Goal: Check status: Check status

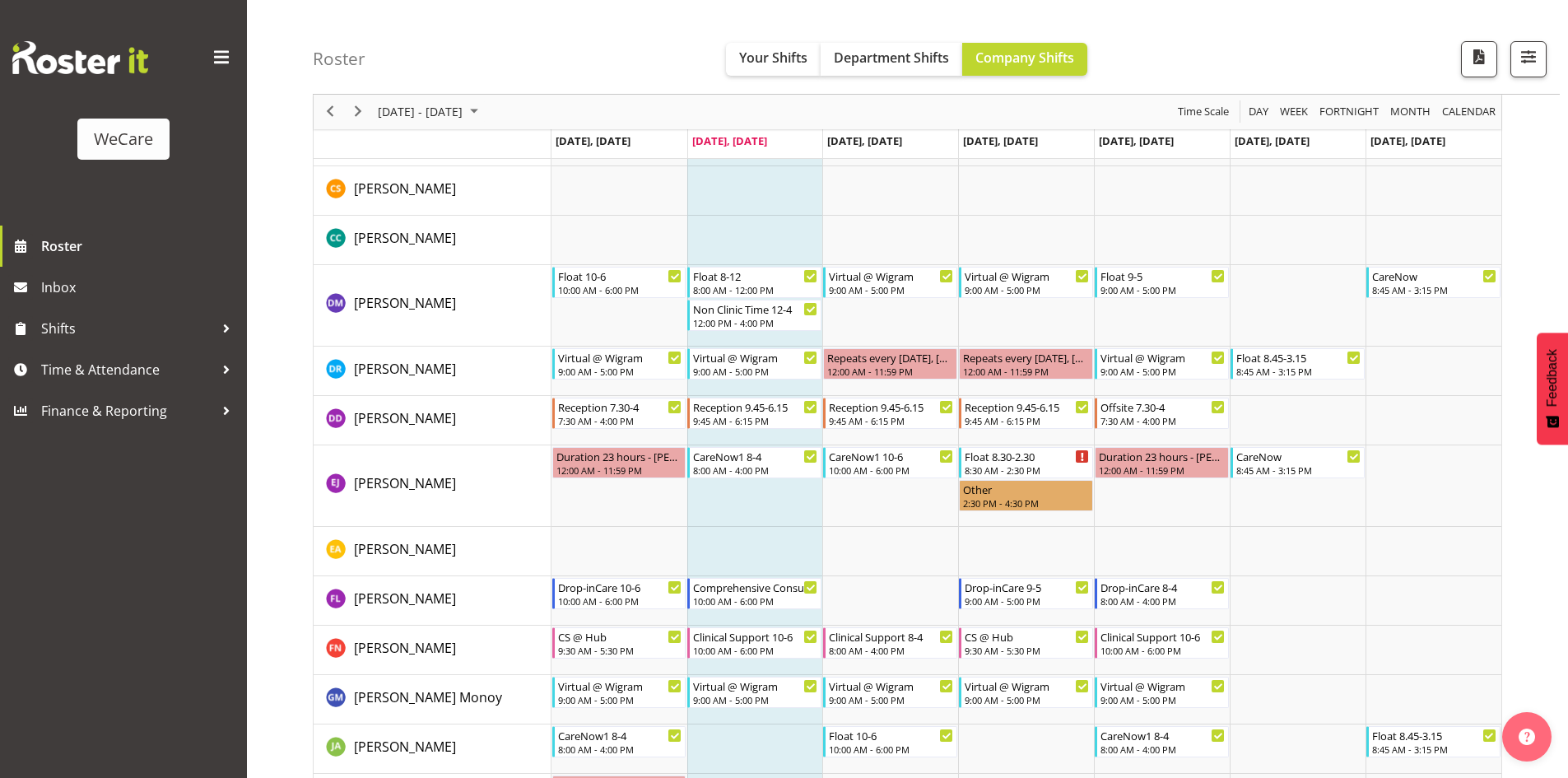
scroll to position [4940, 0]
click at [360, 111] on span "Next" at bounding box center [358, 113] width 20 height 21
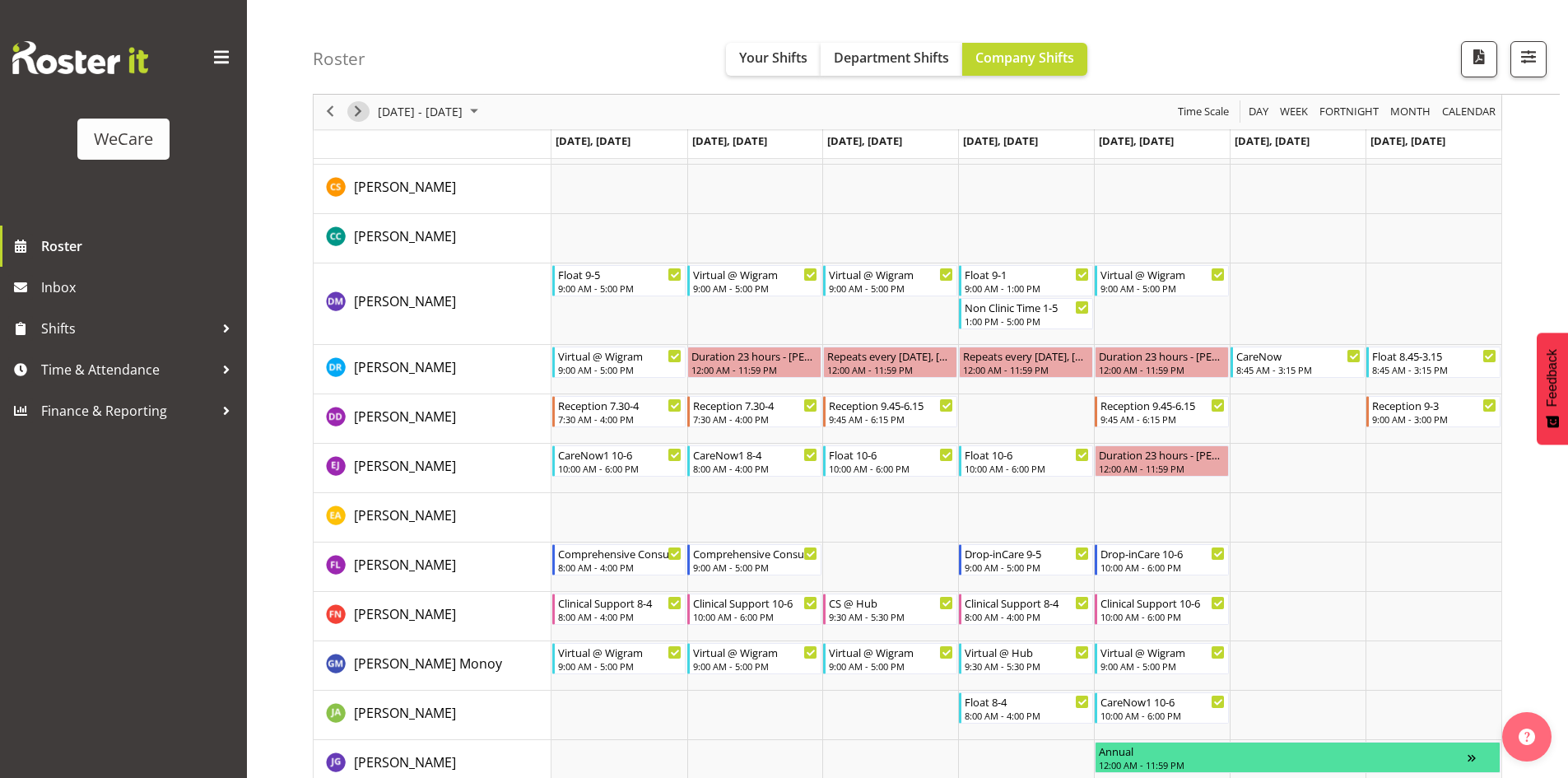
click at [354, 110] on span "Next" at bounding box center [358, 113] width 20 height 21
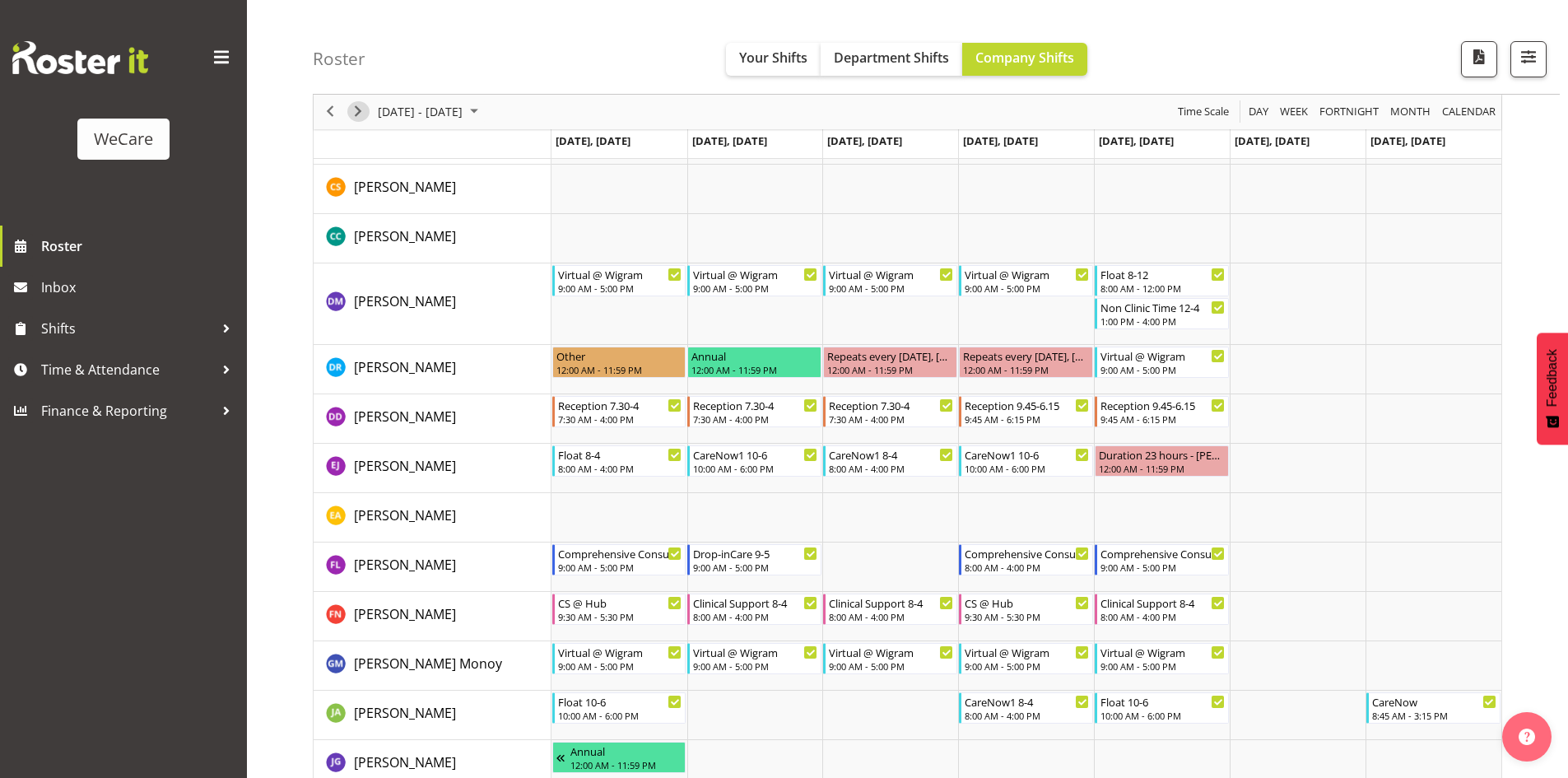
click at [358, 112] on span "Next" at bounding box center [358, 113] width 20 height 21
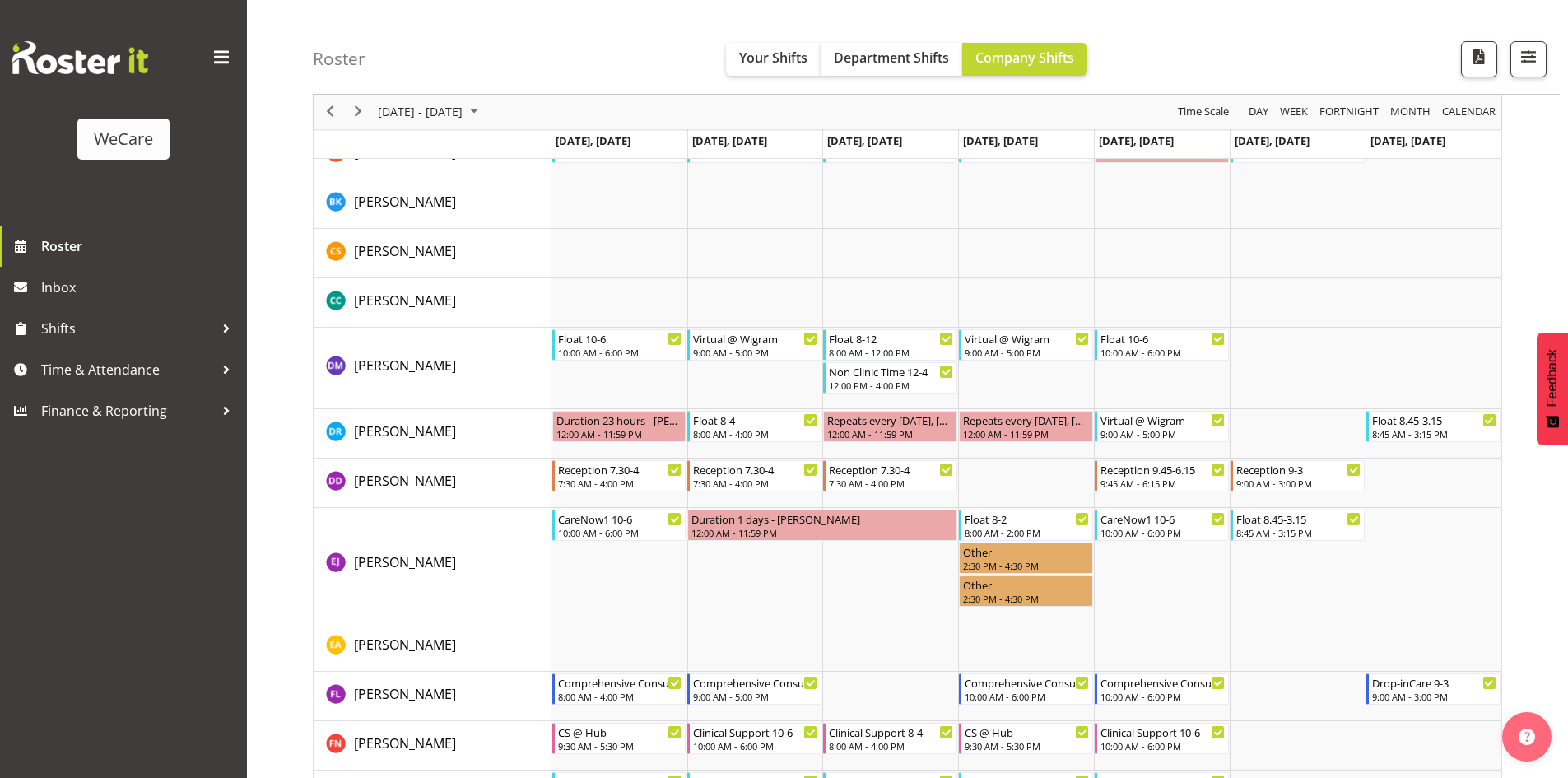
scroll to position [5036, 0]
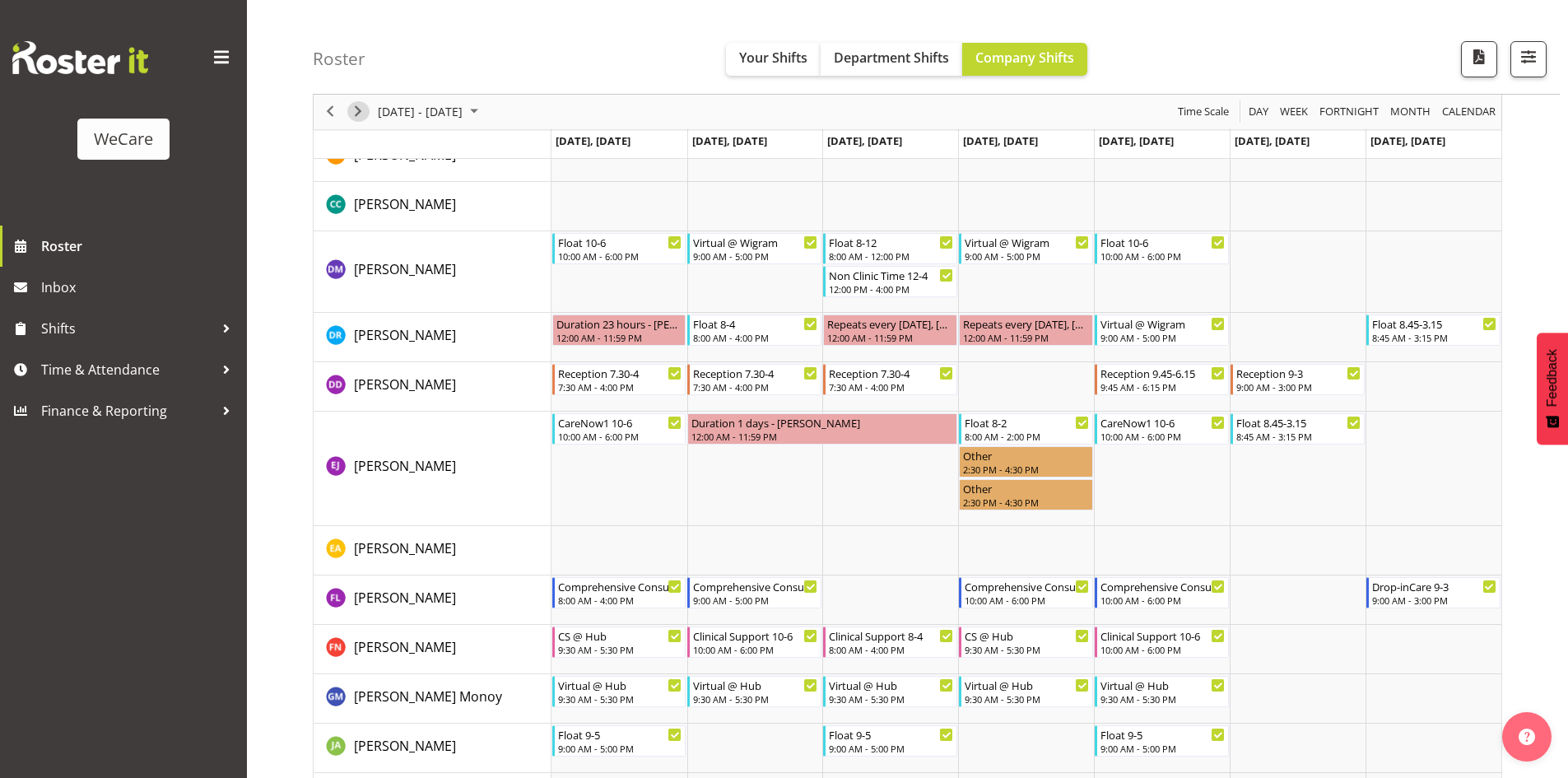
click at [355, 112] on span "Next" at bounding box center [358, 113] width 20 height 21
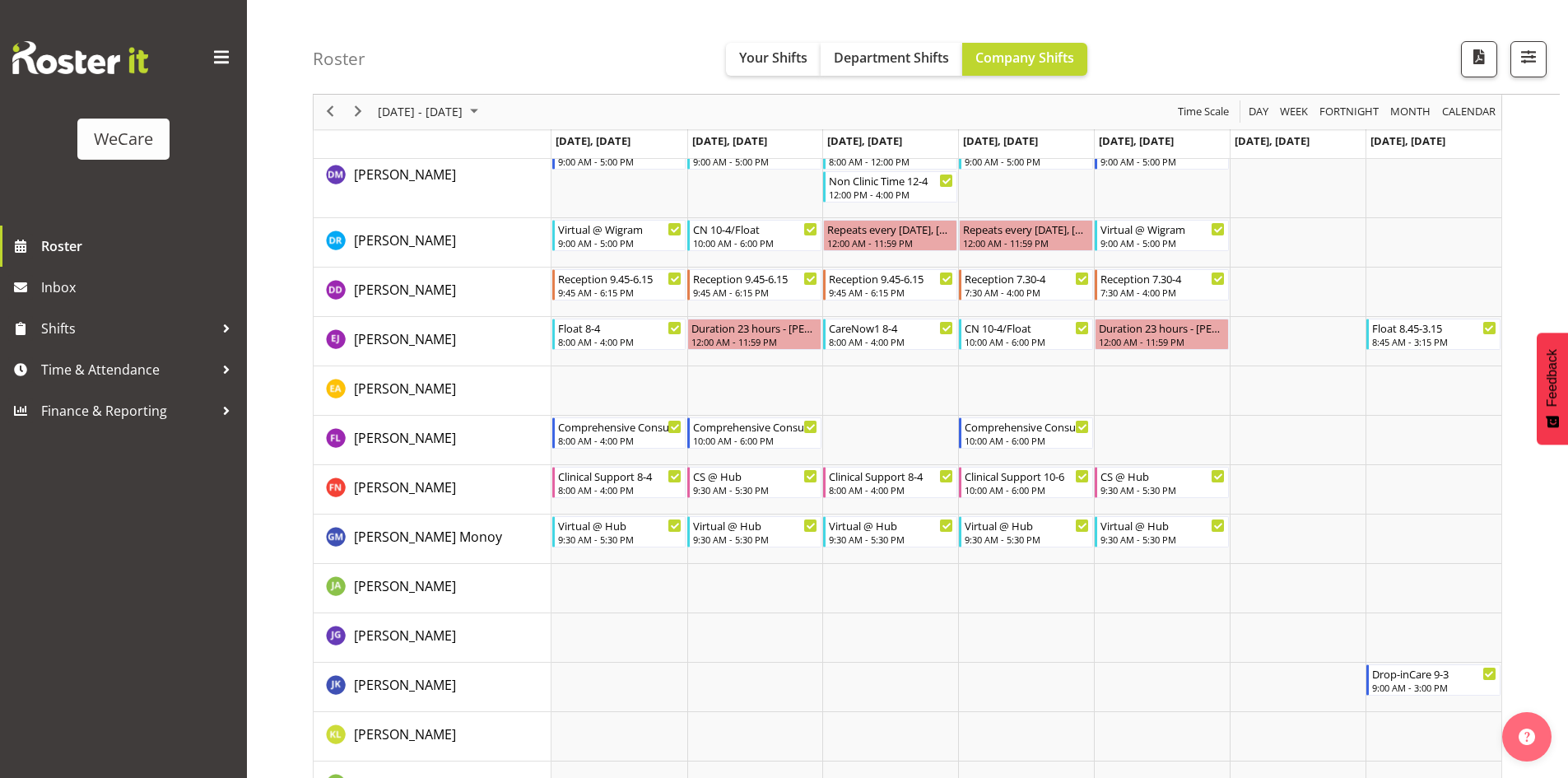
scroll to position [4948, 0]
